Goal: Book appointment/travel/reservation

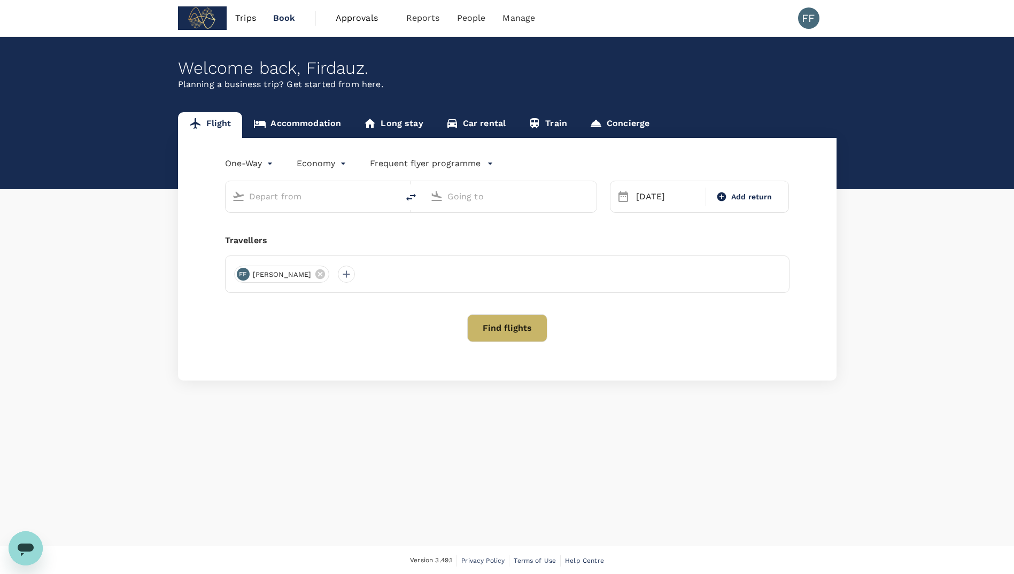
type input "[PERSON_NAME] (SUB)"
type input "Soekarno-Hatta Intl (CGK)"
type input "[PERSON_NAME] (SUB)"
type input "Soekarno-Hatta Intl (CGK)"
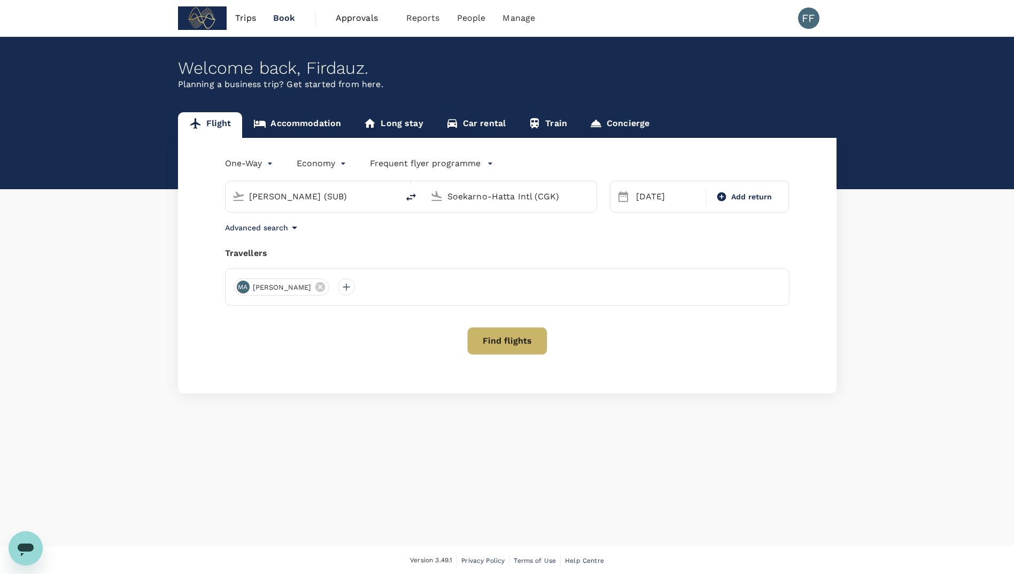
click at [330, 198] on input "[PERSON_NAME] (SUB)" at bounding box center [312, 196] width 127 height 17
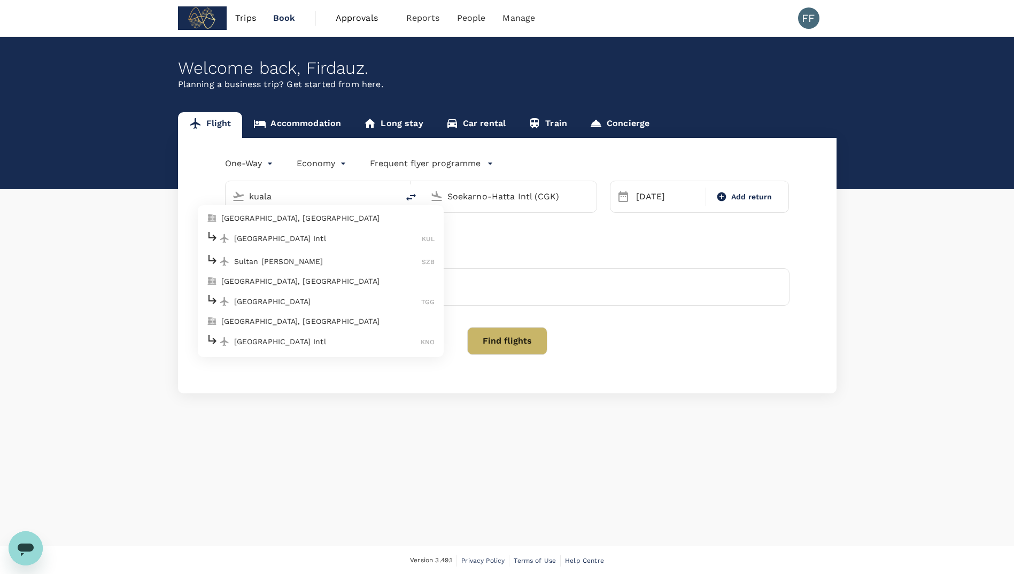
click at [315, 247] on li "[GEOGRAPHIC_DATA] Intl KUL" at bounding box center [321, 238] width 246 height 23
type input "Kuala Lumpur Intl ([GEOGRAPHIC_DATA])"
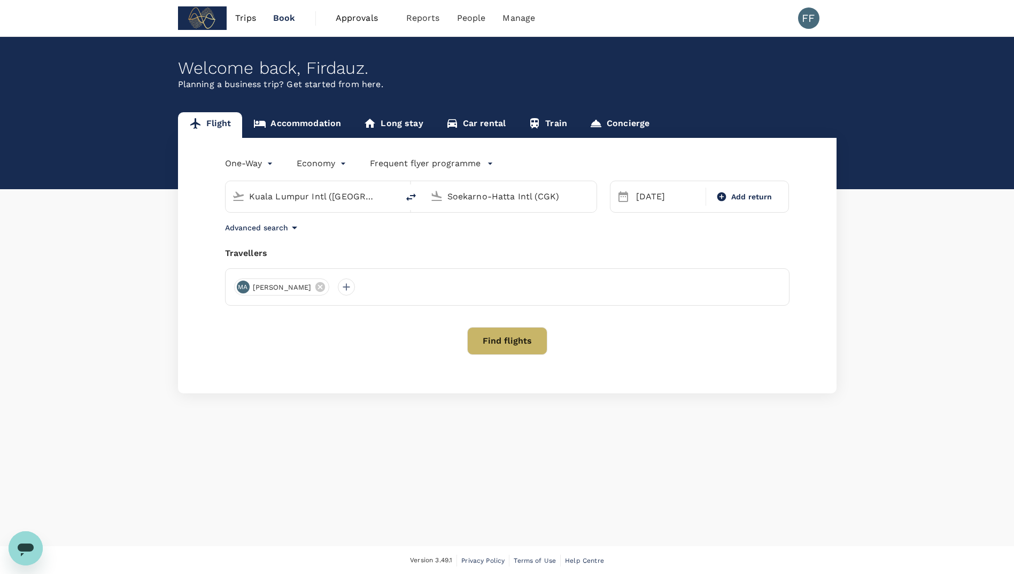
click at [484, 199] on input "Soekarno-Hatta Intl (CGK)" at bounding box center [510, 196] width 127 height 17
type input "Soekarno-Hatta Intl (CGK)"
